Goal: Information Seeking & Learning: Check status

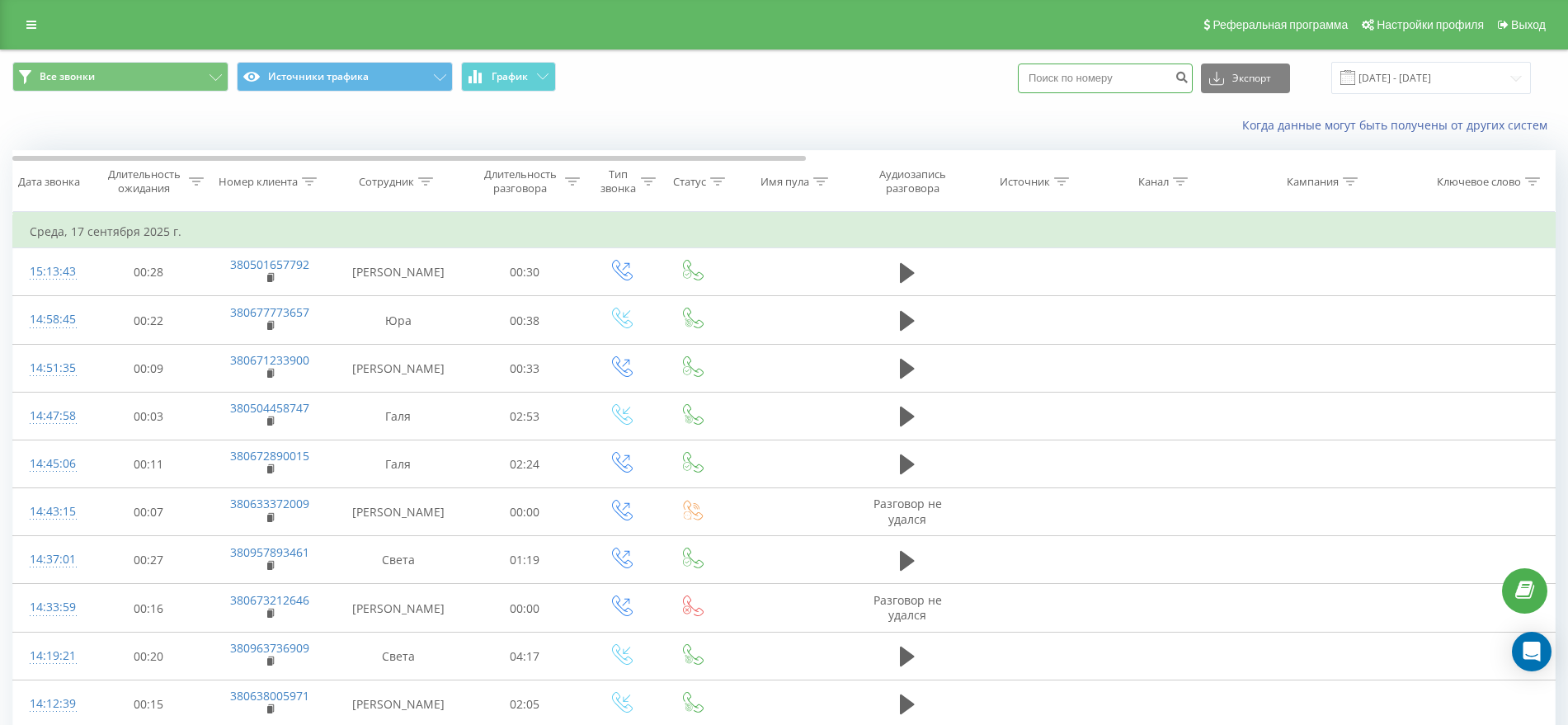
click at [1142, 77] on input at bounding box center [1105, 79] width 175 height 30
paste input "380660332915"
type input "380660332915"
click at [1189, 73] on icon "submit" at bounding box center [1181, 75] width 14 height 10
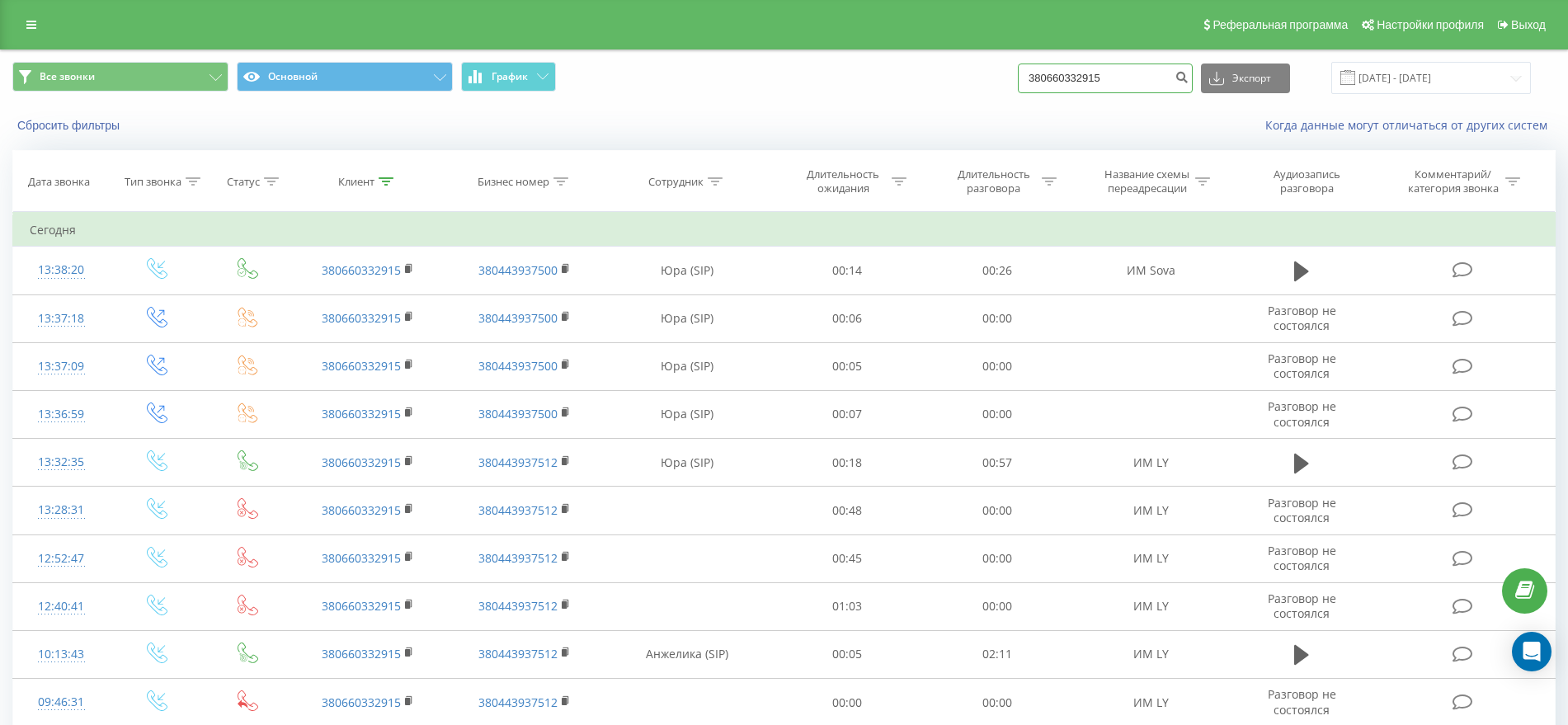
click at [1129, 84] on input "380660332915" at bounding box center [1105, 79] width 175 height 30
click at [1189, 76] on icon "submit" at bounding box center [1181, 75] width 14 height 10
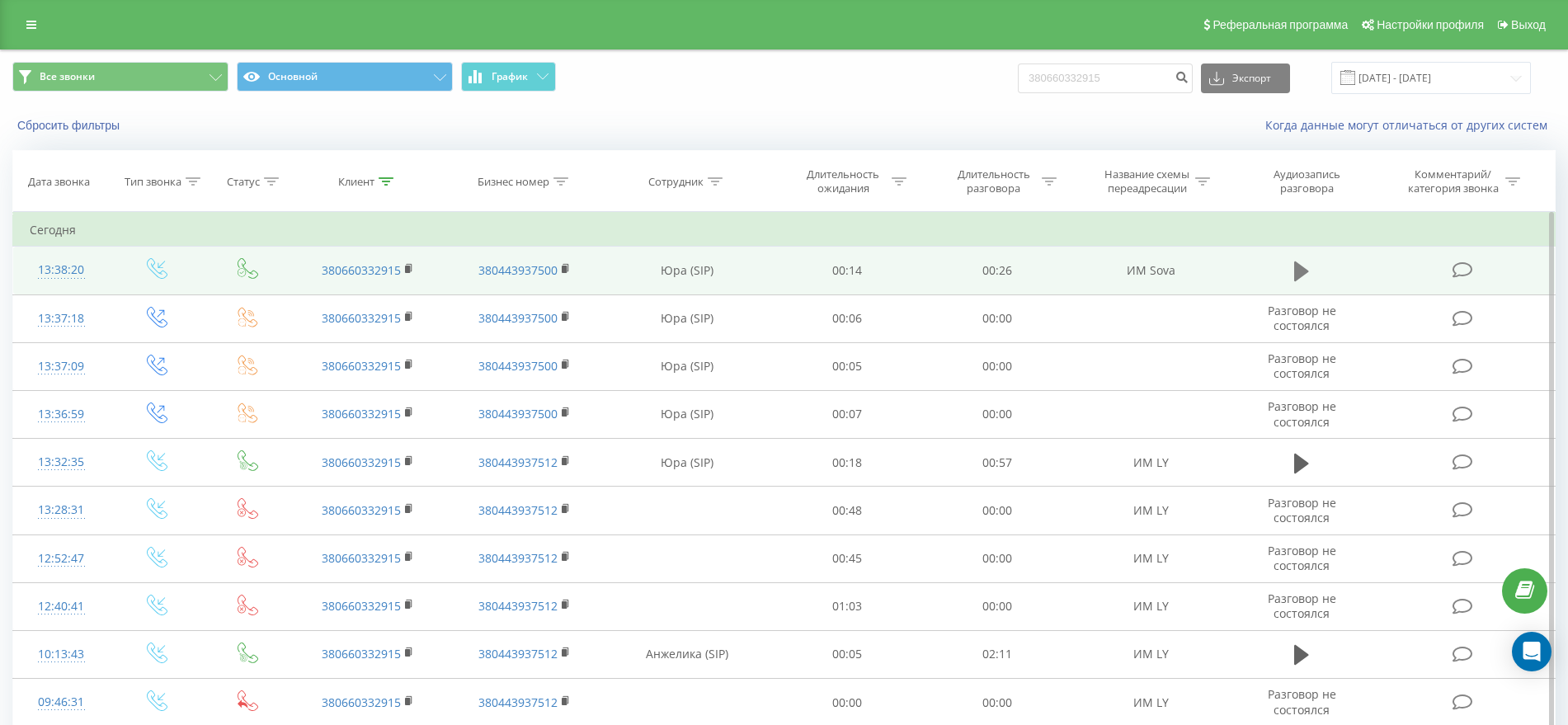
click at [1306, 274] on icon at bounding box center [1302, 271] width 15 height 23
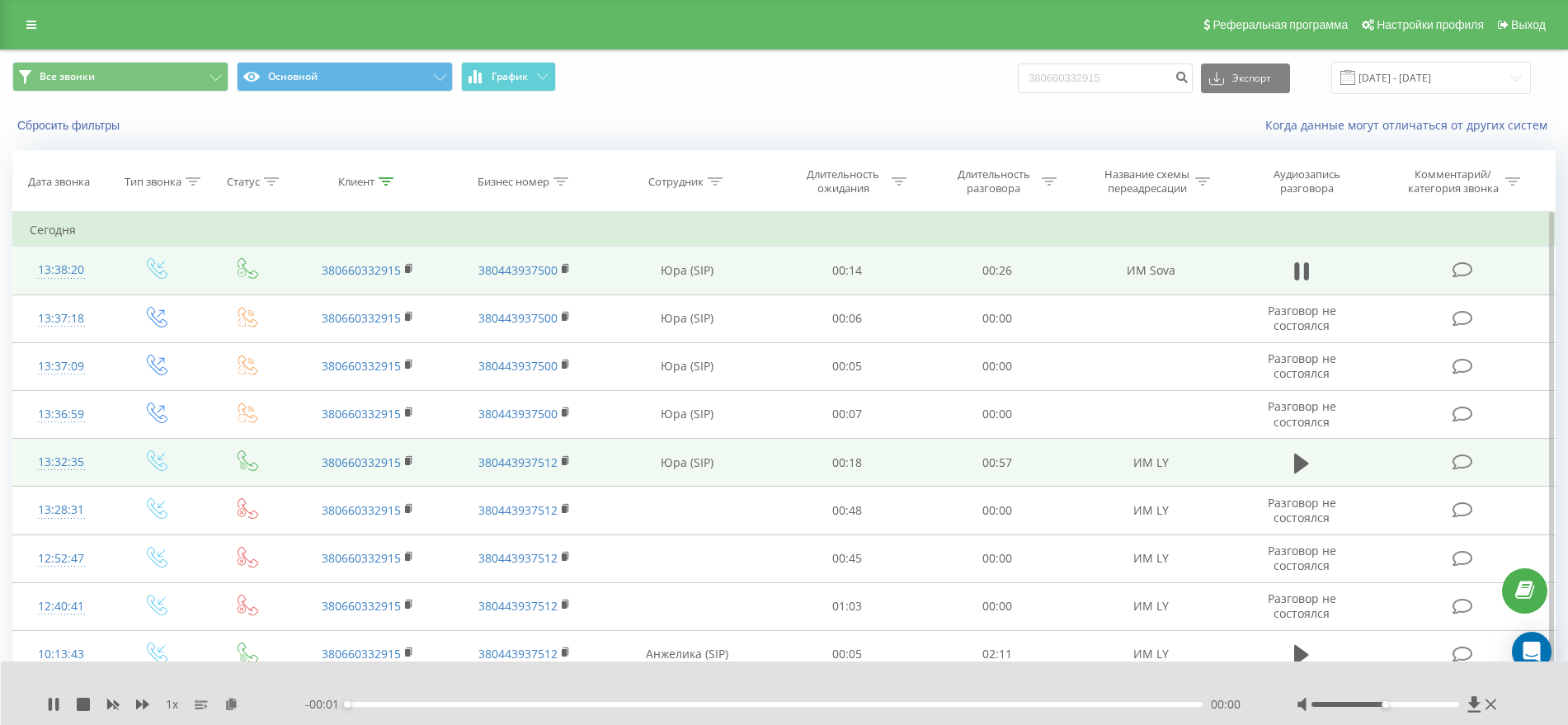
scroll to position [241, 0]
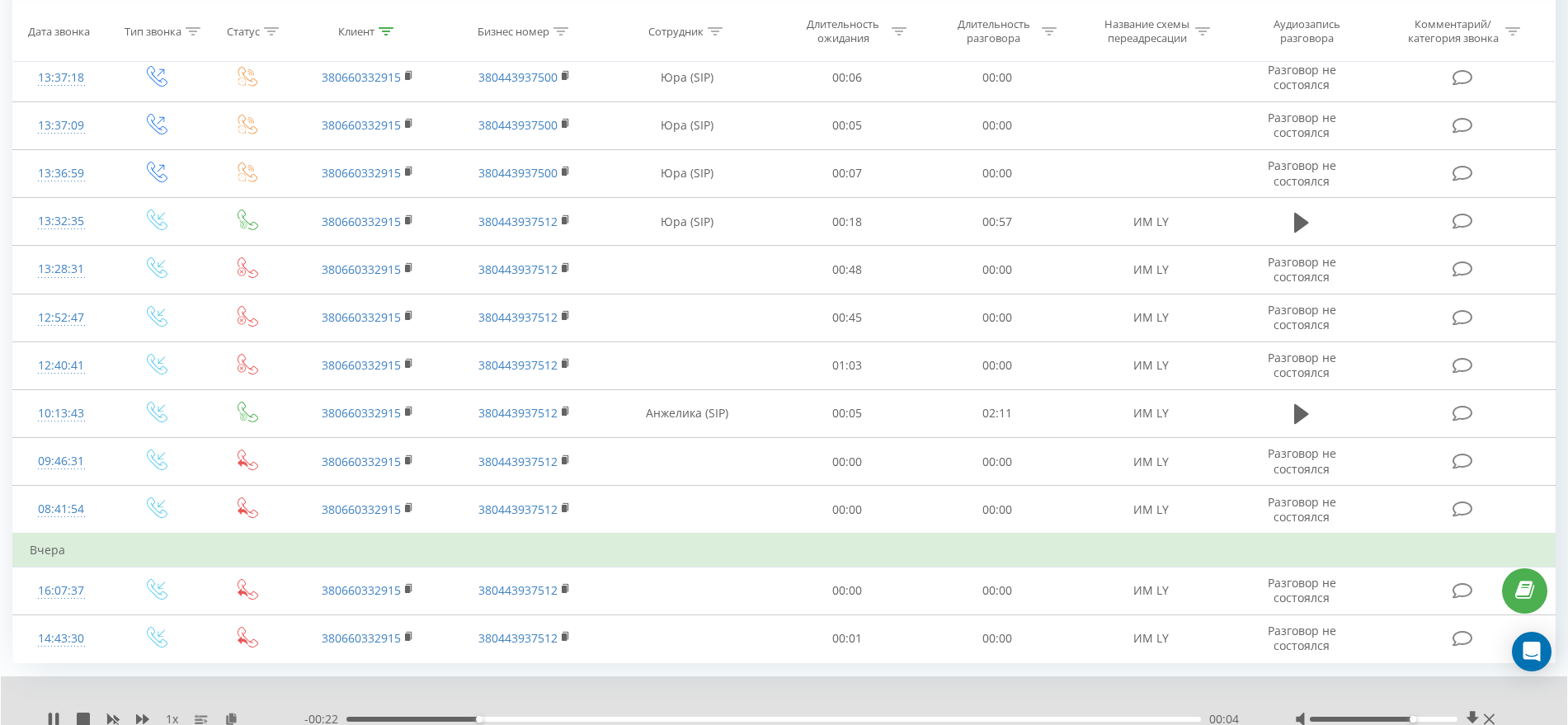
click at [1420, 717] on div at bounding box center [1384, 719] width 148 height 5
click at [1438, 717] on div at bounding box center [1384, 719] width 148 height 5
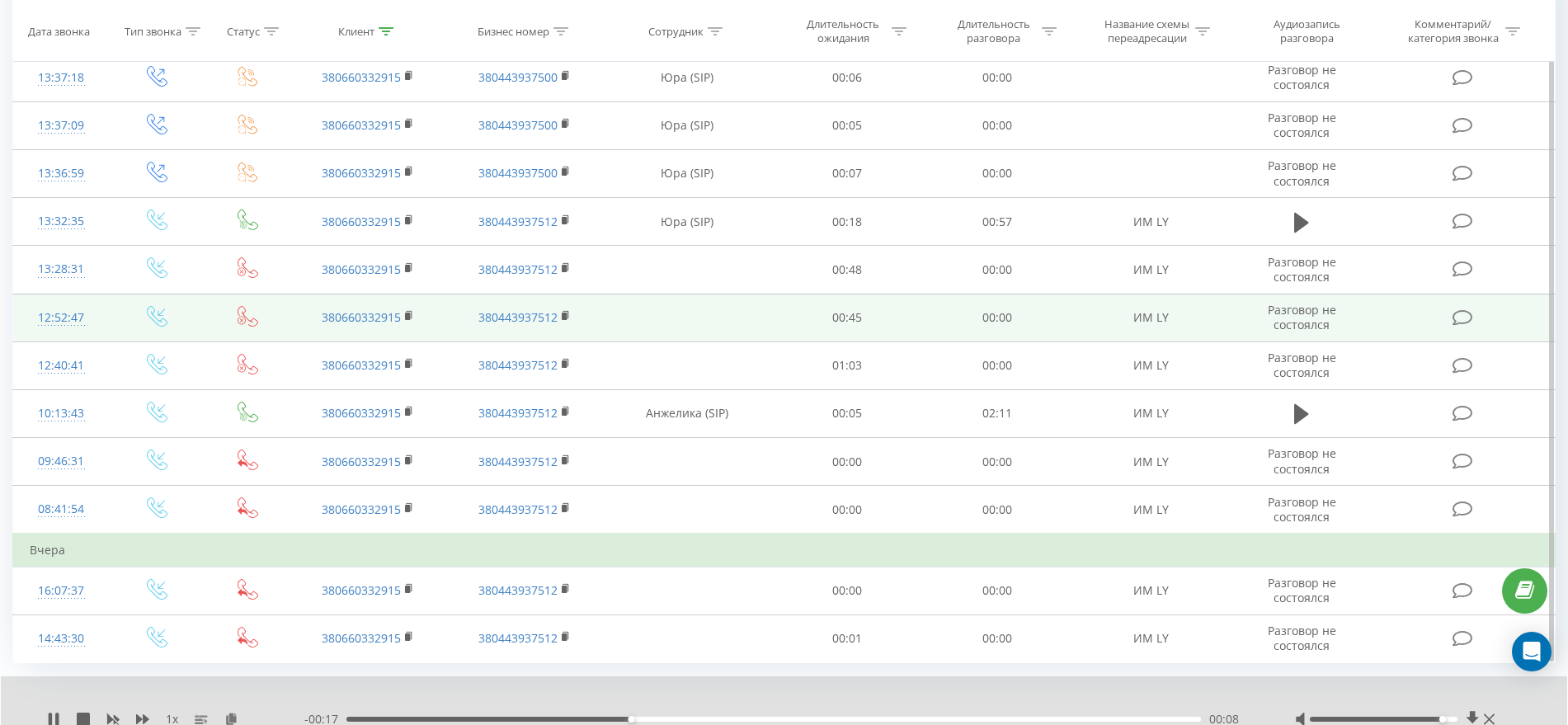
scroll to position [304, 0]
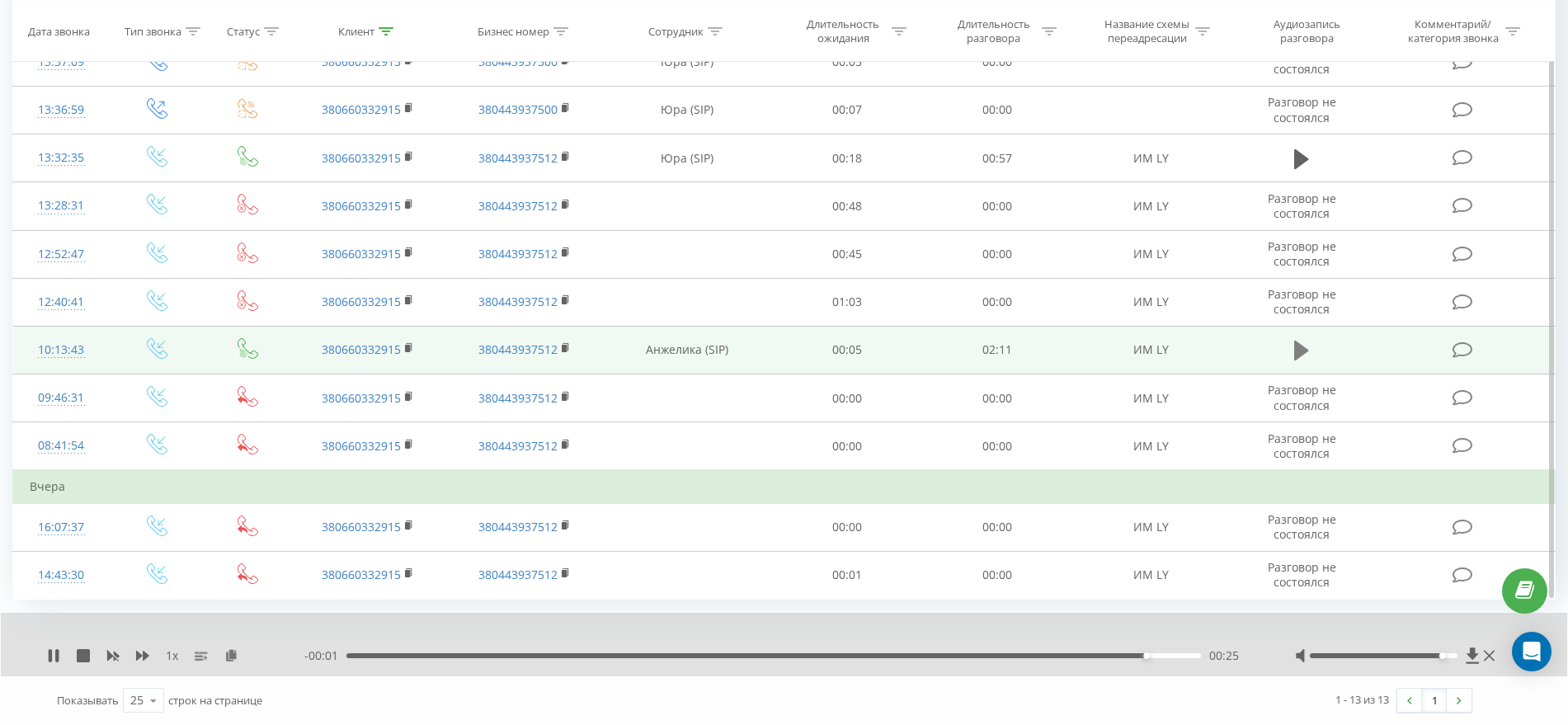
click at [1290, 347] on button at bounding box center [1302, 351] width 25 height 25
click at [57, 663] on div "1 x" at bounding box center [175, 656] width 257 height 17
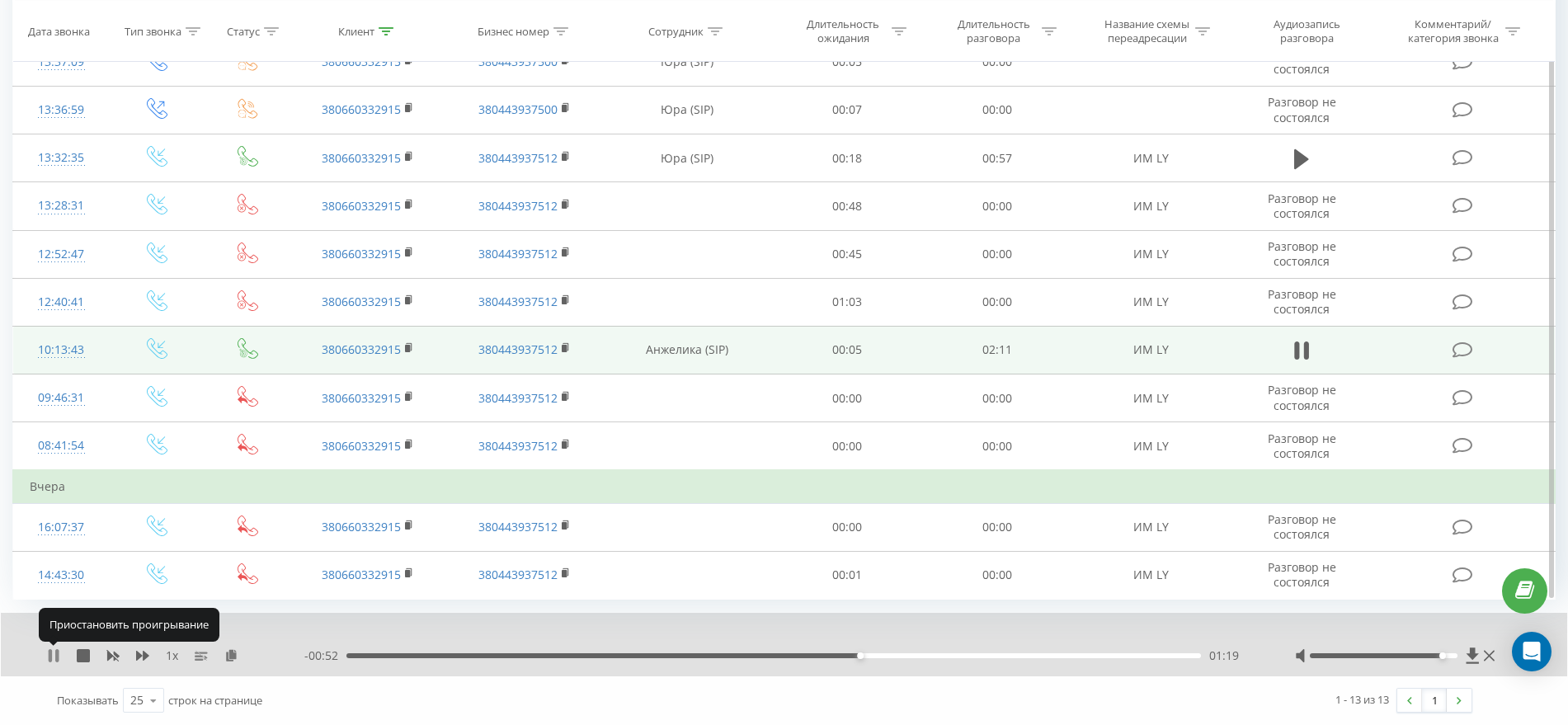
click at [56, 653] on icon at bounding box center [57, 656] width 3 height 13
